Goal: Information Seeking & Learning: Check status

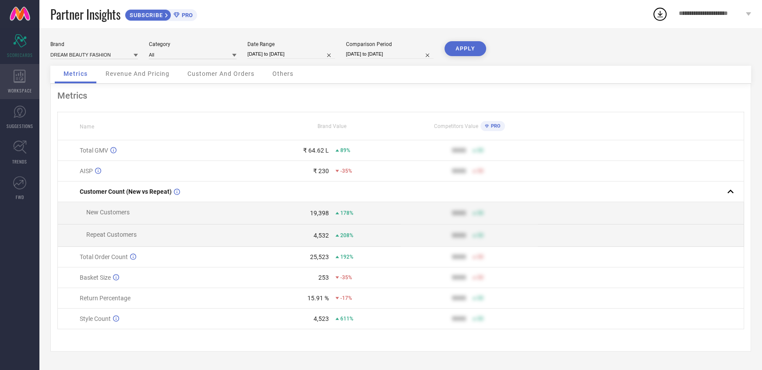
click at [23, 80] on icon at bounding box center [20, 76] width 12 height 13
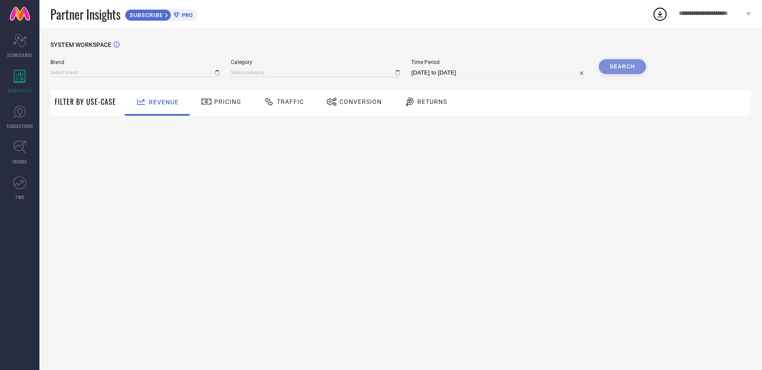
type input "DREAM BEAUTY FASHION"
type input "All"
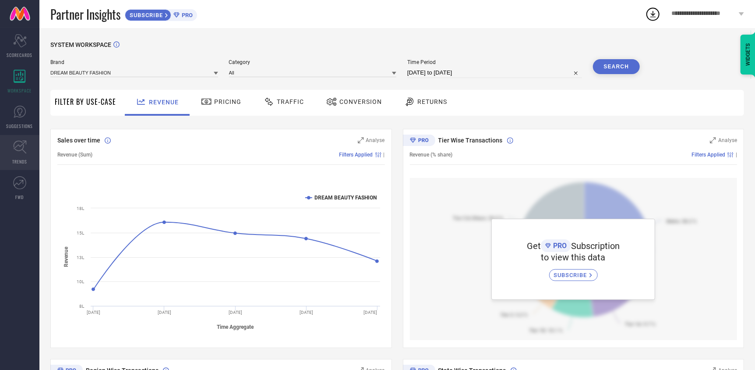
click at [11, 164] on link "TRENDS" at bounding box center [19, 152] width 39 height 35
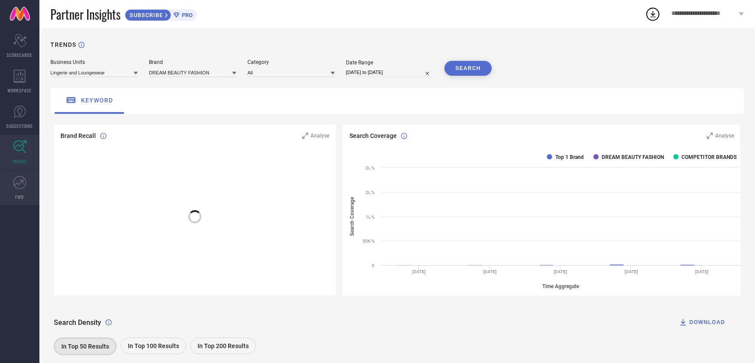
click at [14, 184] on icon at bounding box center [19, 182] width 13 height 13
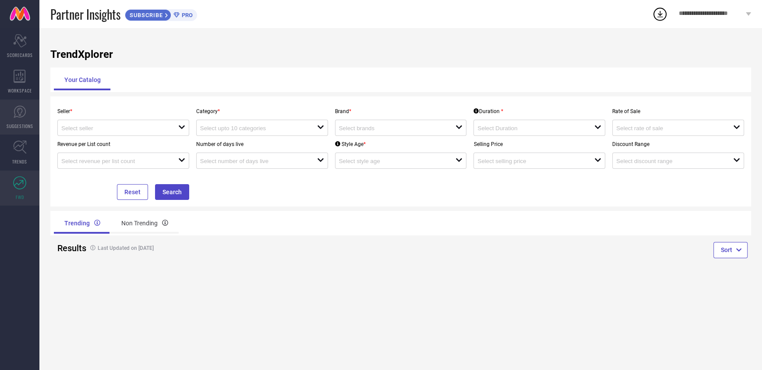
click at [18, 114] on icon at bounding box center [19, 111] width 13 height 13
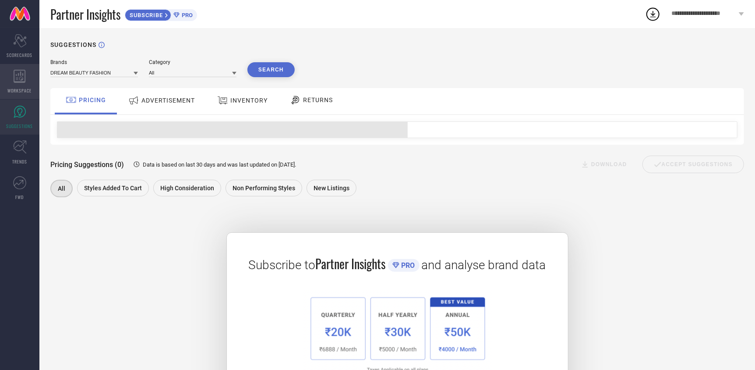
click at [18, 87] on span "WORKSPACE" at bounding box center [20, 90] width 24 height 7
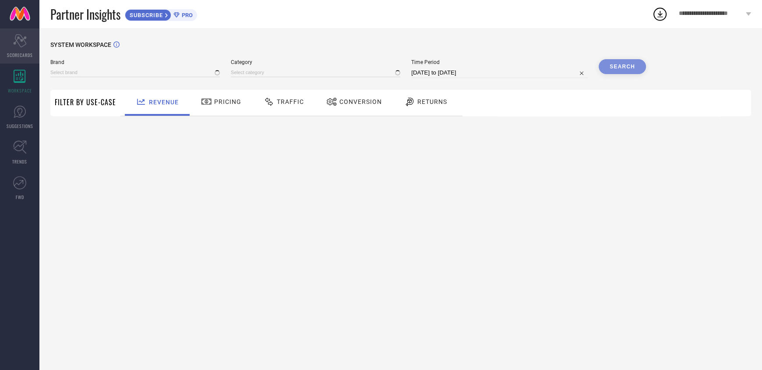
type input "DREAM BEAUTY FASHION"
type input "All"
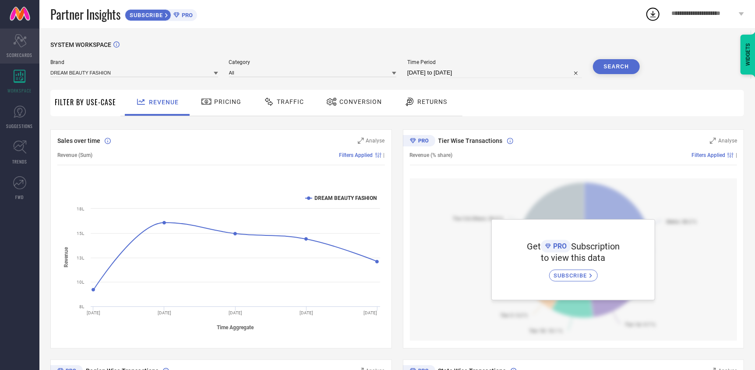
click at [17, 56] on span "SCORECARDS" at bounding box center [20, 55] width 26 height 7
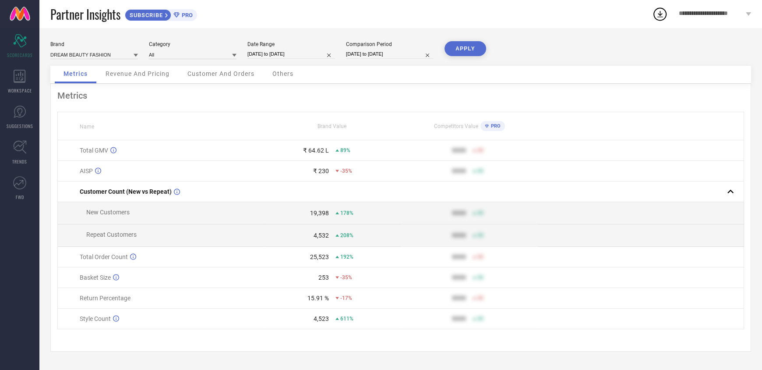
click at [303, 301] on div "15.91 %" at bounding box center [296, 297] width 65 height 7
